Goal: Book appointment/travel/reservation

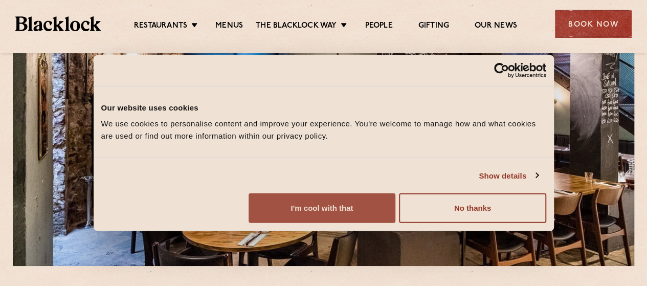
drag, startPoint x: 534, startPoint y: 213, endPoint x: 528, endPoint y: 208, distance: 8.7
click at [395, 212] on button "I'm cool with that" at bounding box center [322, 208] width 147 height 30
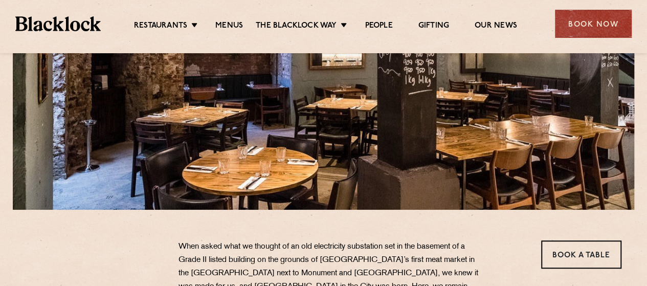
scroll to position [256, 0]
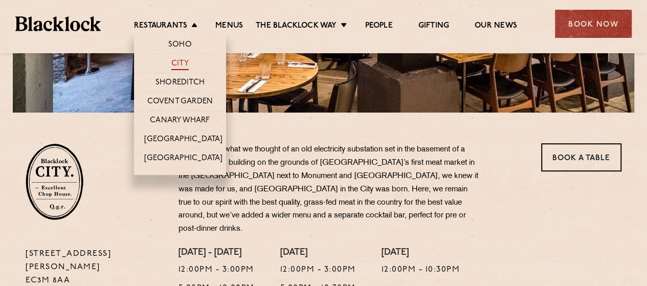
click at [183, 60] on link "City" at bounding box center [179, 64] width 17 height 11
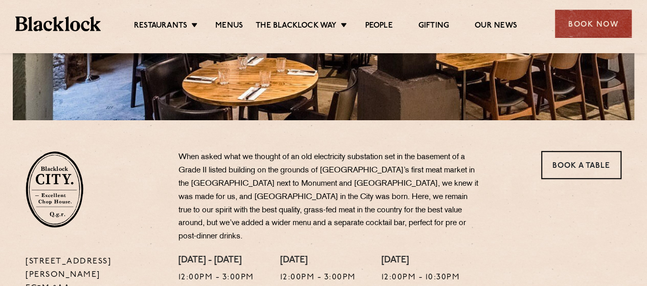
scroll to position [256, 0]
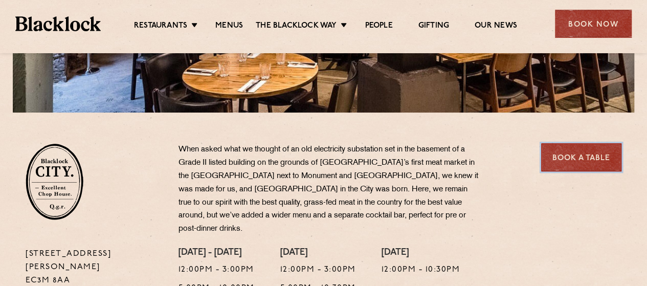
click at [559, 153] on link "Book a Table" at bounding box center [581, 157] width 80 height 28
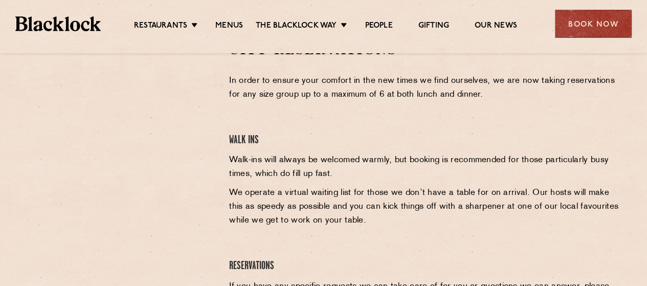
scroll to position [307, 0]
